Goal: Check status: Check status

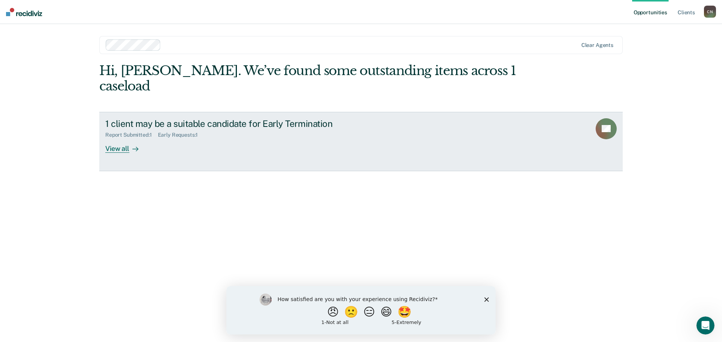
click at [128, 138] on div "View all" at bounding box center [126, 145] width 42 height 15
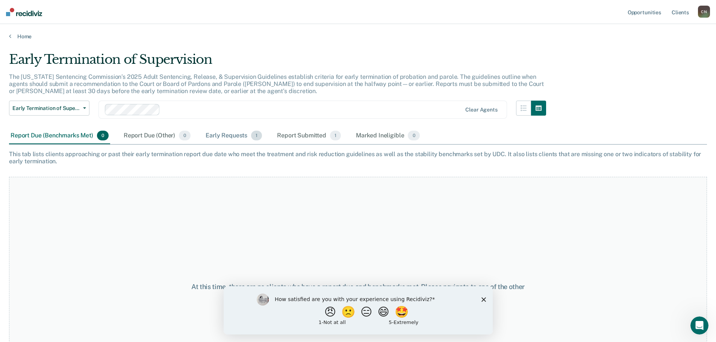
click at [227, 134] on div "Early Requests 1" at bounding box center [233, 136] width 59 height 17
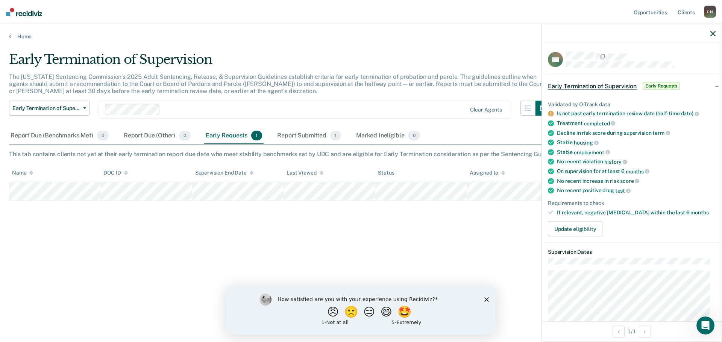
click at [710, 31] on icon "button" at bounding box center [712, 33] width 5 height 5
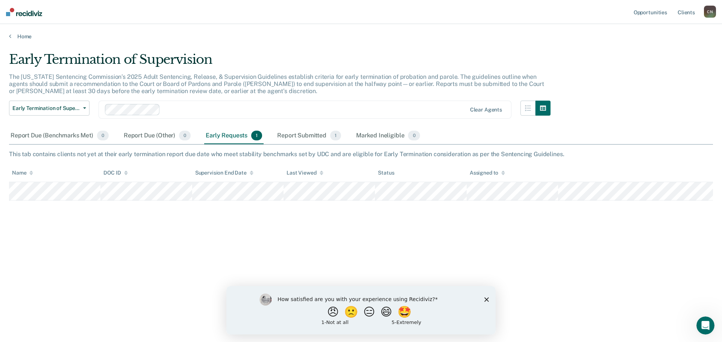
click at [486, 300] on icon "Close survey" at bounding box center [486, 299] width 5 height 5
